Goal: Task Accomplishment & Management: Manage account settings

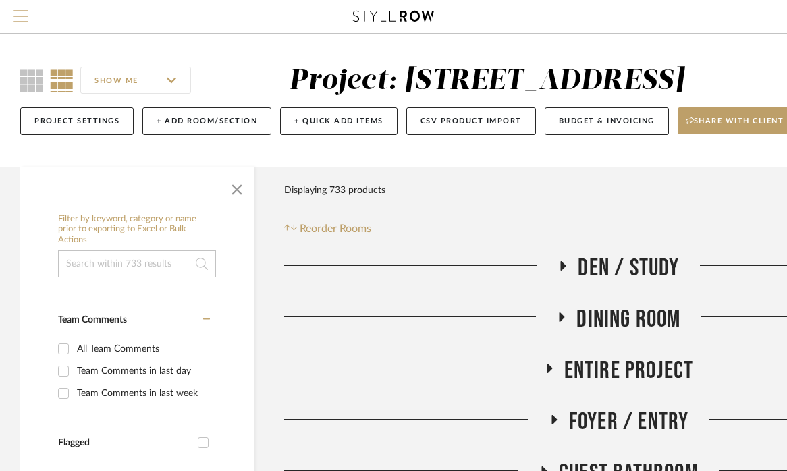
click at [22, 28] on span "Menu" at bounding box center [21, 20] width 15 height 20
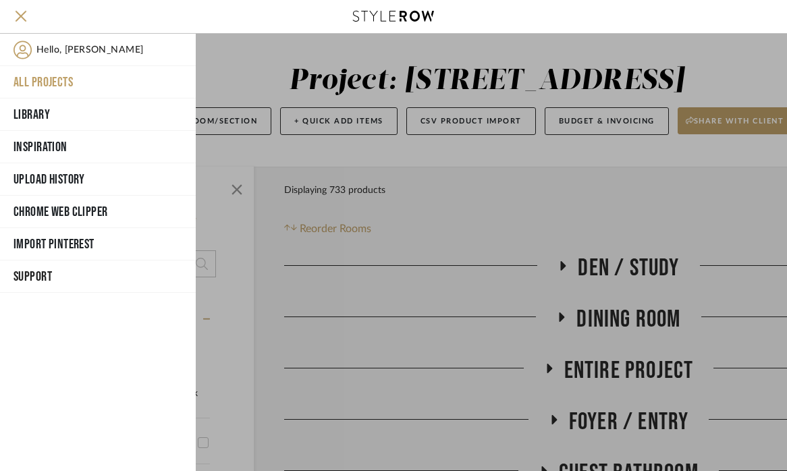
click at [28, 79] on button "All Projects" at bounding box center [98, 82] width 196 height 32
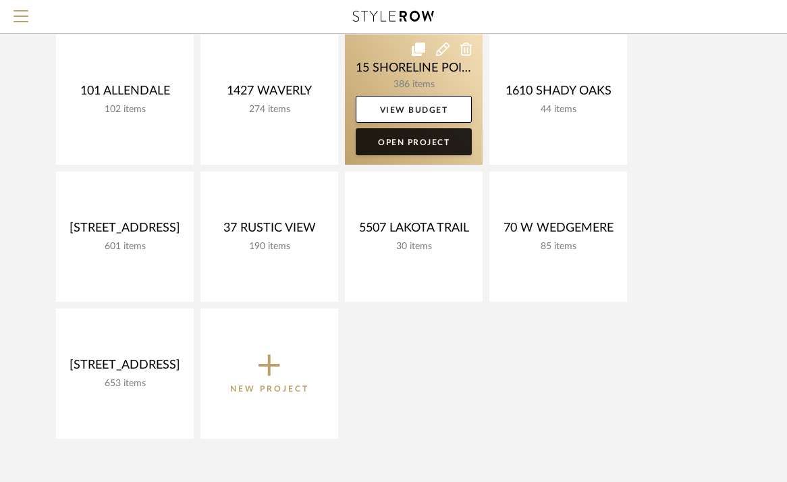
scroll to position [163, 0]
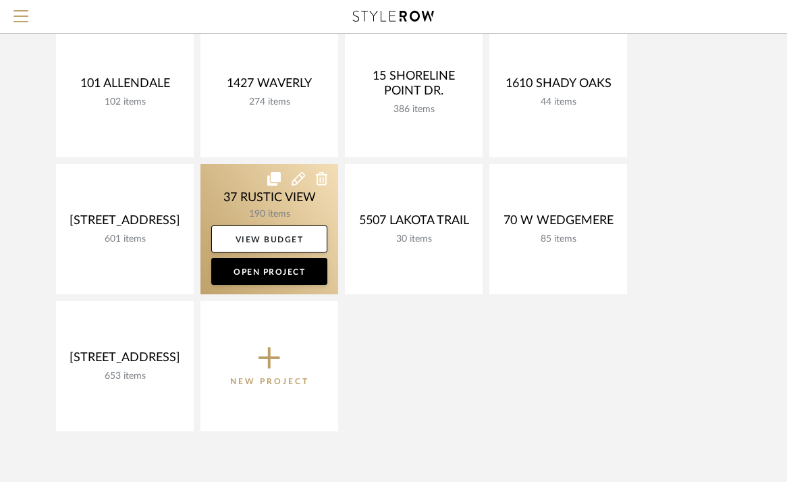
click at [282, 206] on link at bounding box center [270, 229] width 138 height 130
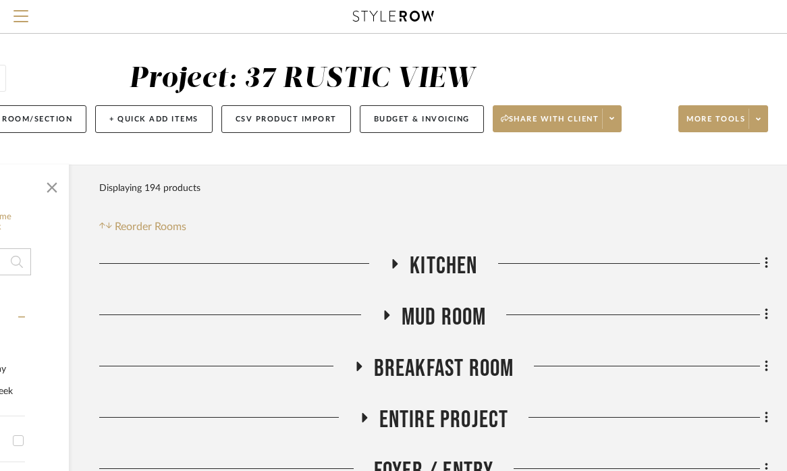
scroll to position [2, 185]
click at [393, 263] on icon at bounding box center [395, 263] width 5 height 9
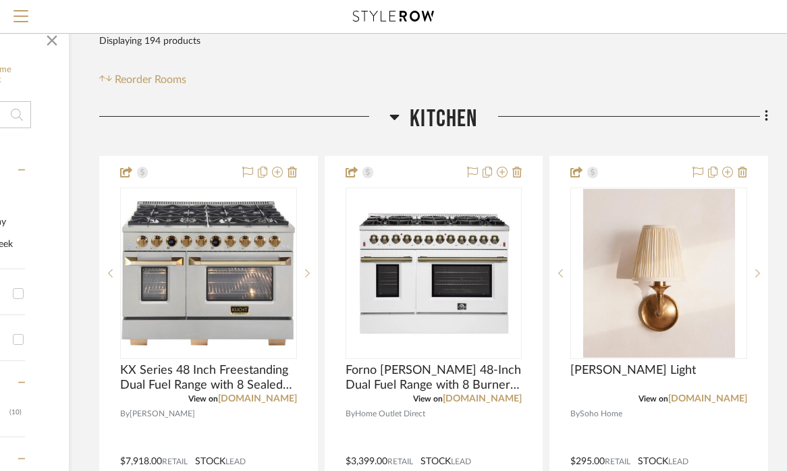
scroll to position [151, 185]
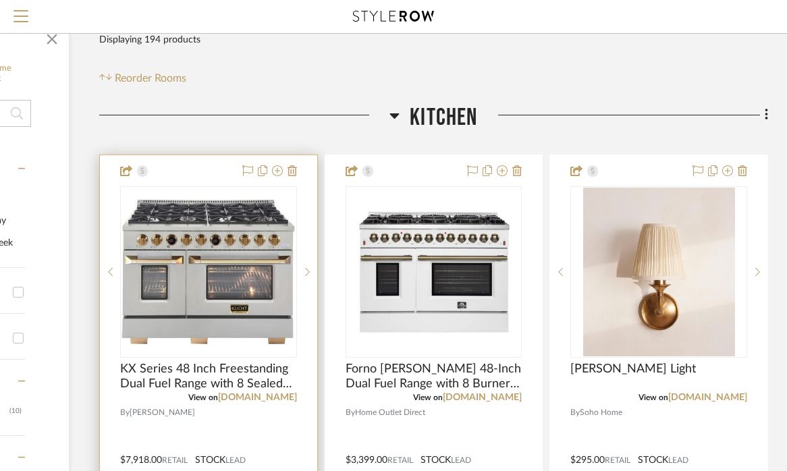
click at [197, 171] on div at bounding box center [208, 450] width 217 height 591
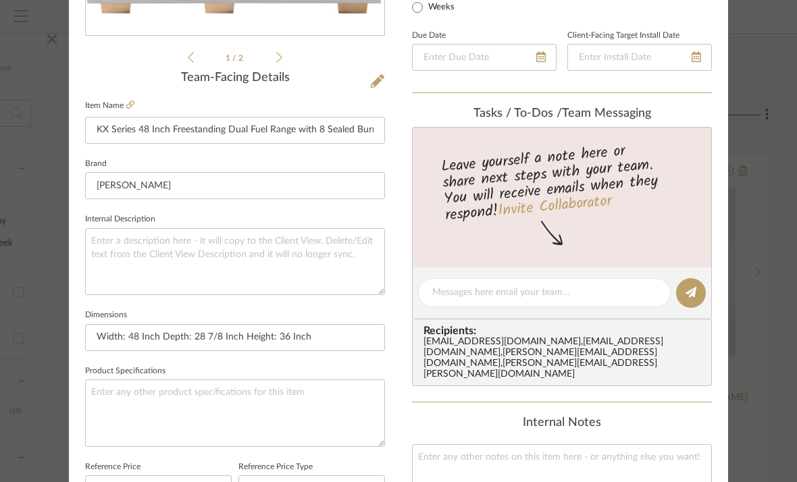
scroll to position [413, 0]
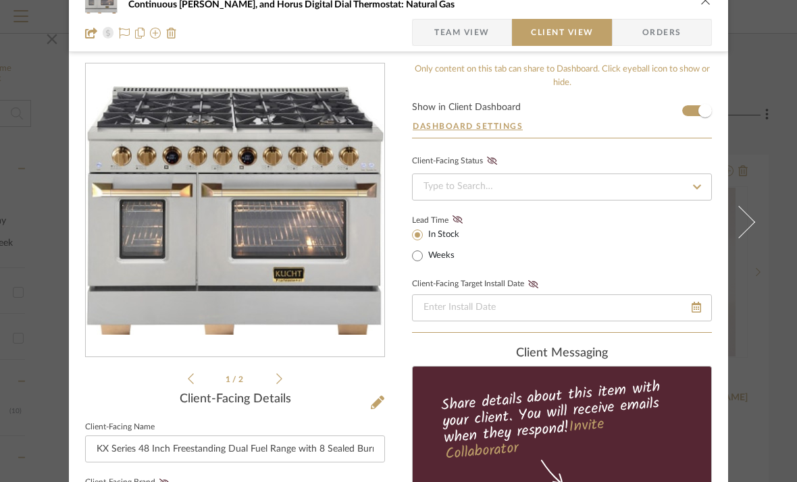
scroll to position [20, 0]
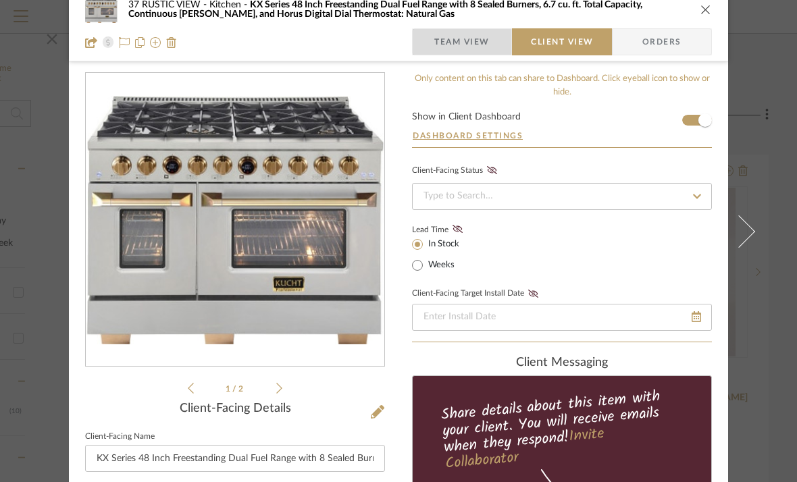
click at [452, 55] on span "Team View" at bounding box center [461, 41] width 55 height 27
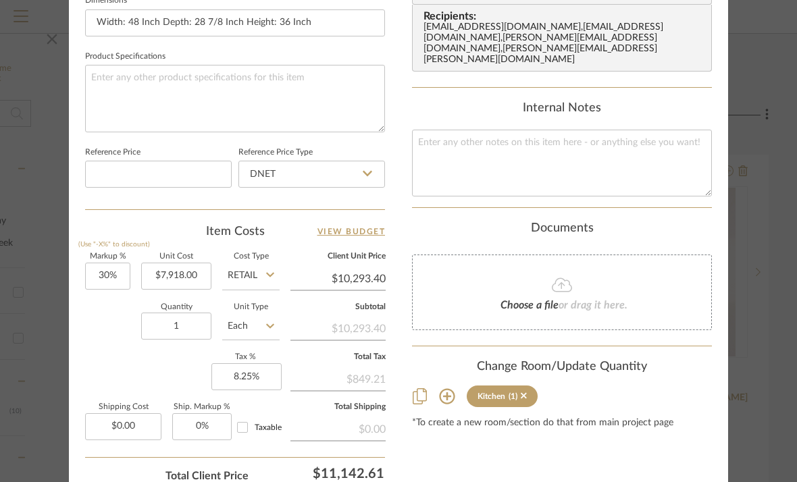
scroll to position [667, 0]
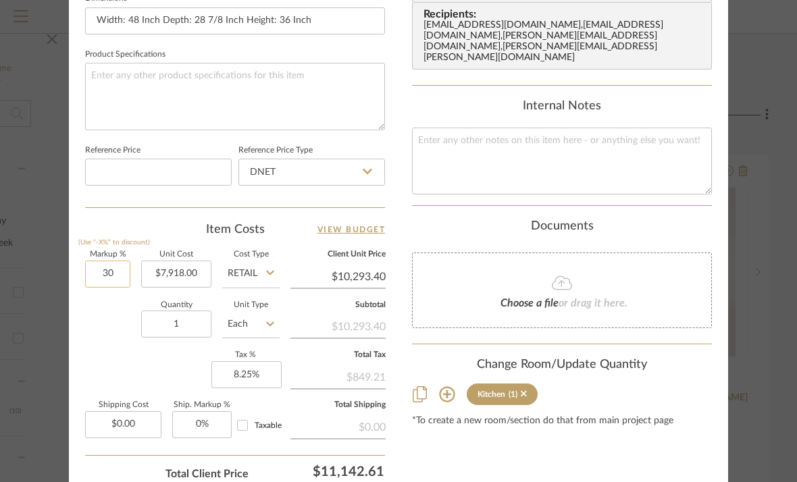
click at [97, 270] on input "30" at bounding box center [107, 274] width 45 height 27
type input "3"
type input "15%"
click at [111, 348] on div "Quantity 1 Unit Type Each" at bounding box center [182, 326] width 194 height 48
type input "$9,105.70"
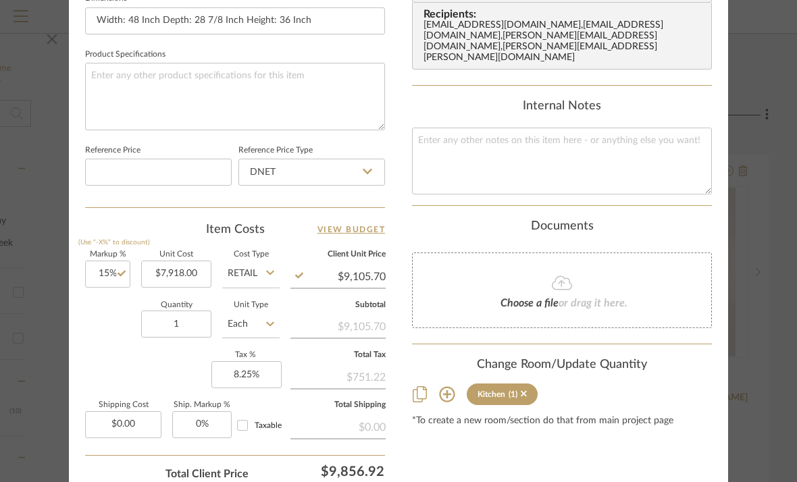
click at [440, 219] on div "Documents" at bounding box center [562, 226] width 300 height 15
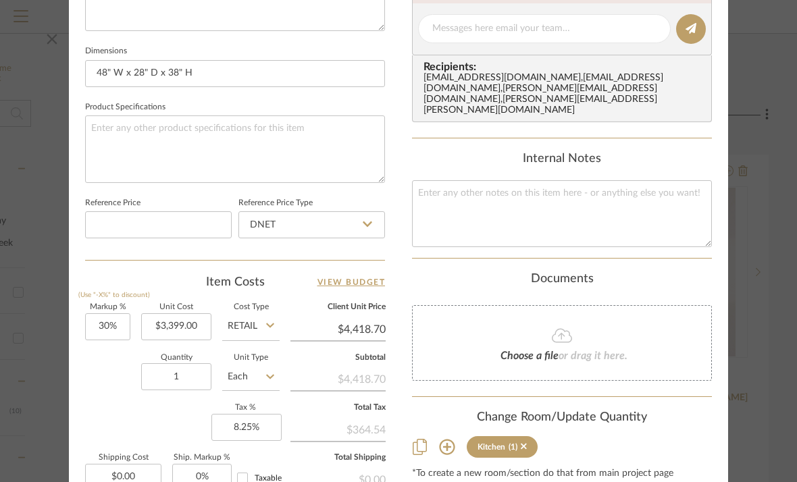
scroll to position [616, 0]
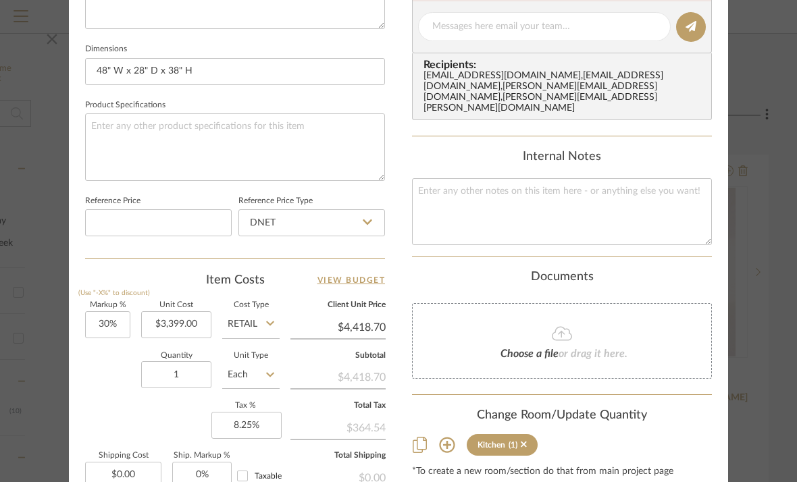
click at [396, 294] on div "37 RUSTIC VIEW Kitchen Forno [PERSON_NAME] 48-Inch Dual Fuel Range with 8 Burne…" at bounding box center [398, 17] width 659 height 1247
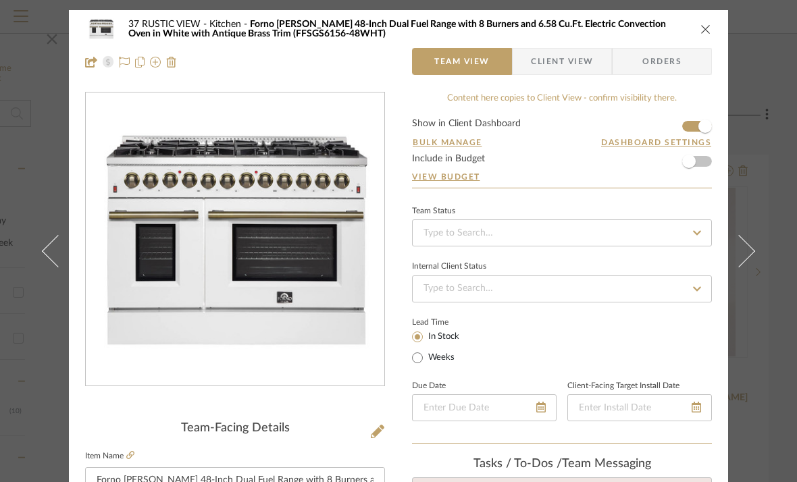
scroll to position [0, 0]
click at [700, 26] on icon "close" at bounding box center [705, 29] width 11 height 11
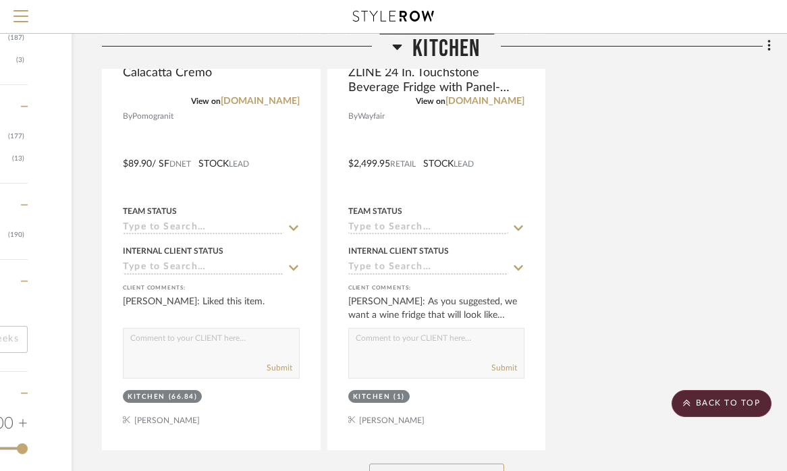
scroll to position [1651, 182]
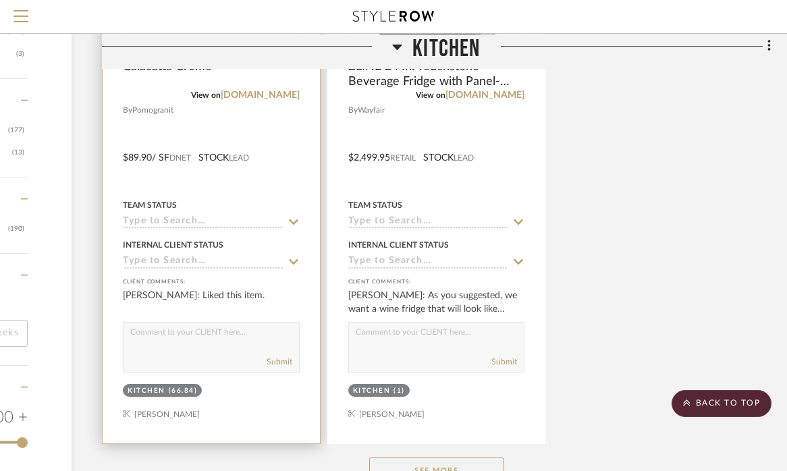
click at [204, 126] on div at bounding box center [211, 148] width 217 height 591
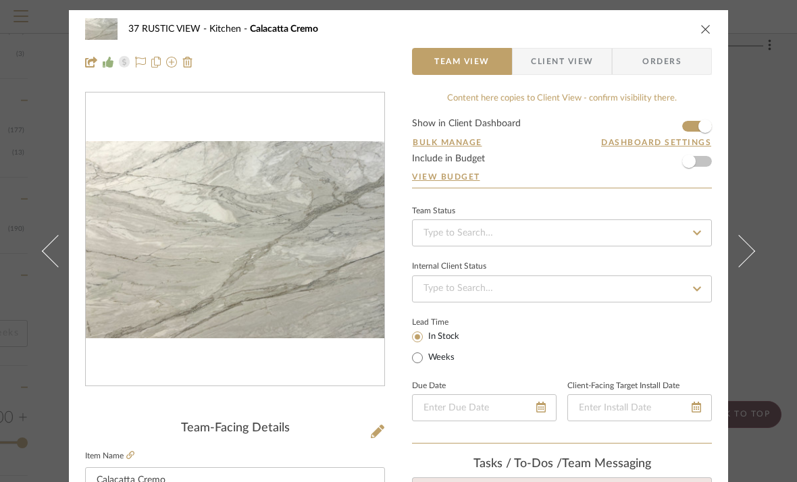
scroll to position [0, 0]
click at [700, 30] on icon "close" at bounding box center [705, 29] width 11 height 11
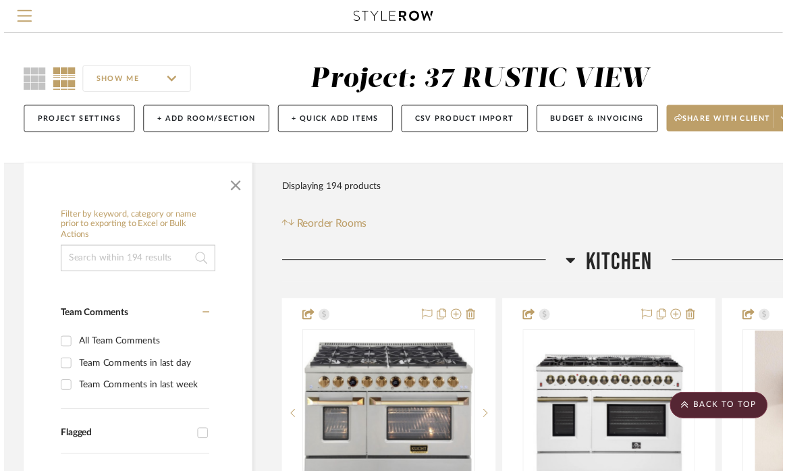
scroll to position [1651, 182]
